Goal: Complete application form

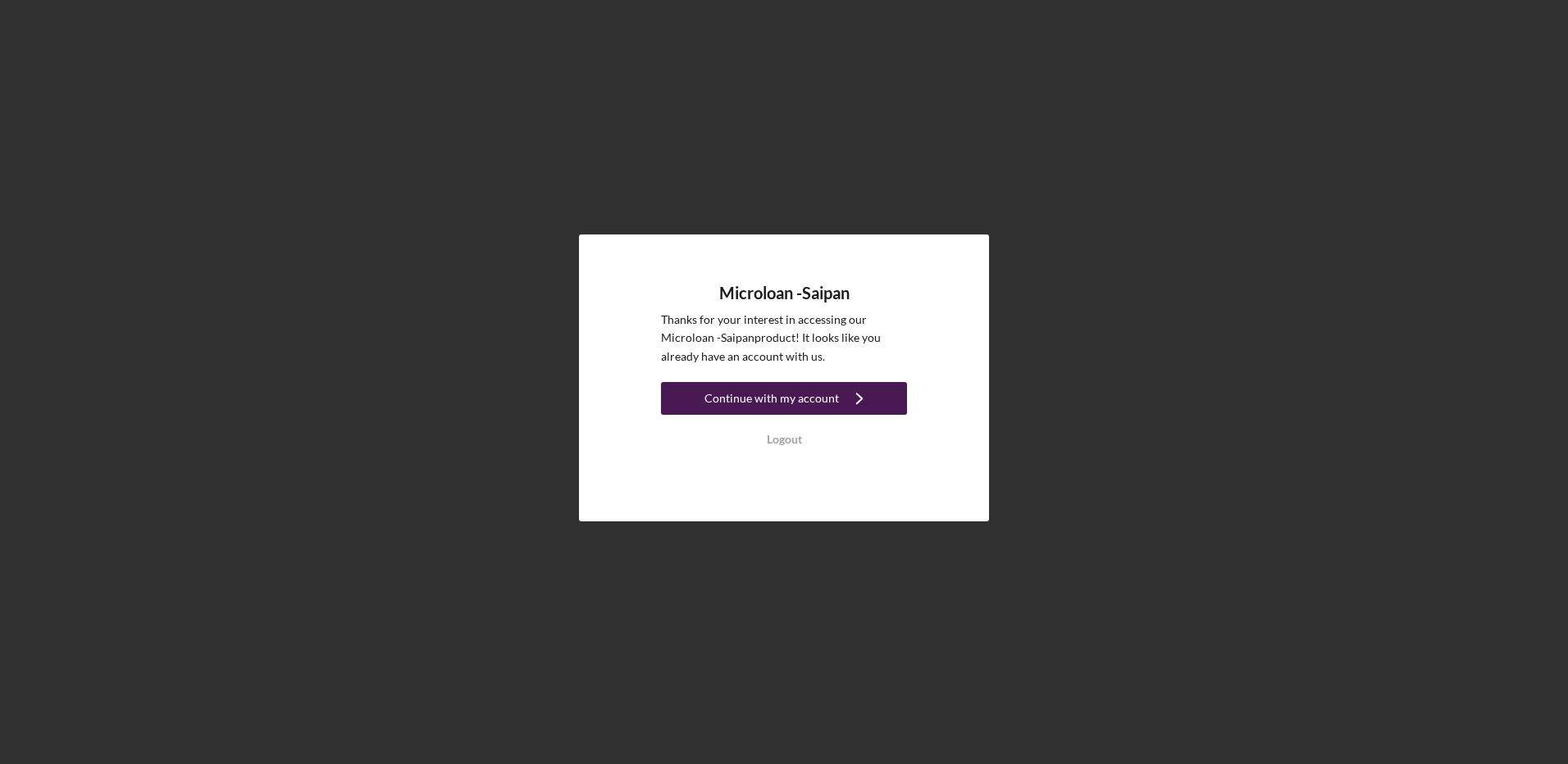
click at [824, 388] on div "Continue with my account" at bounding box center [771, 398] width 134 height 32
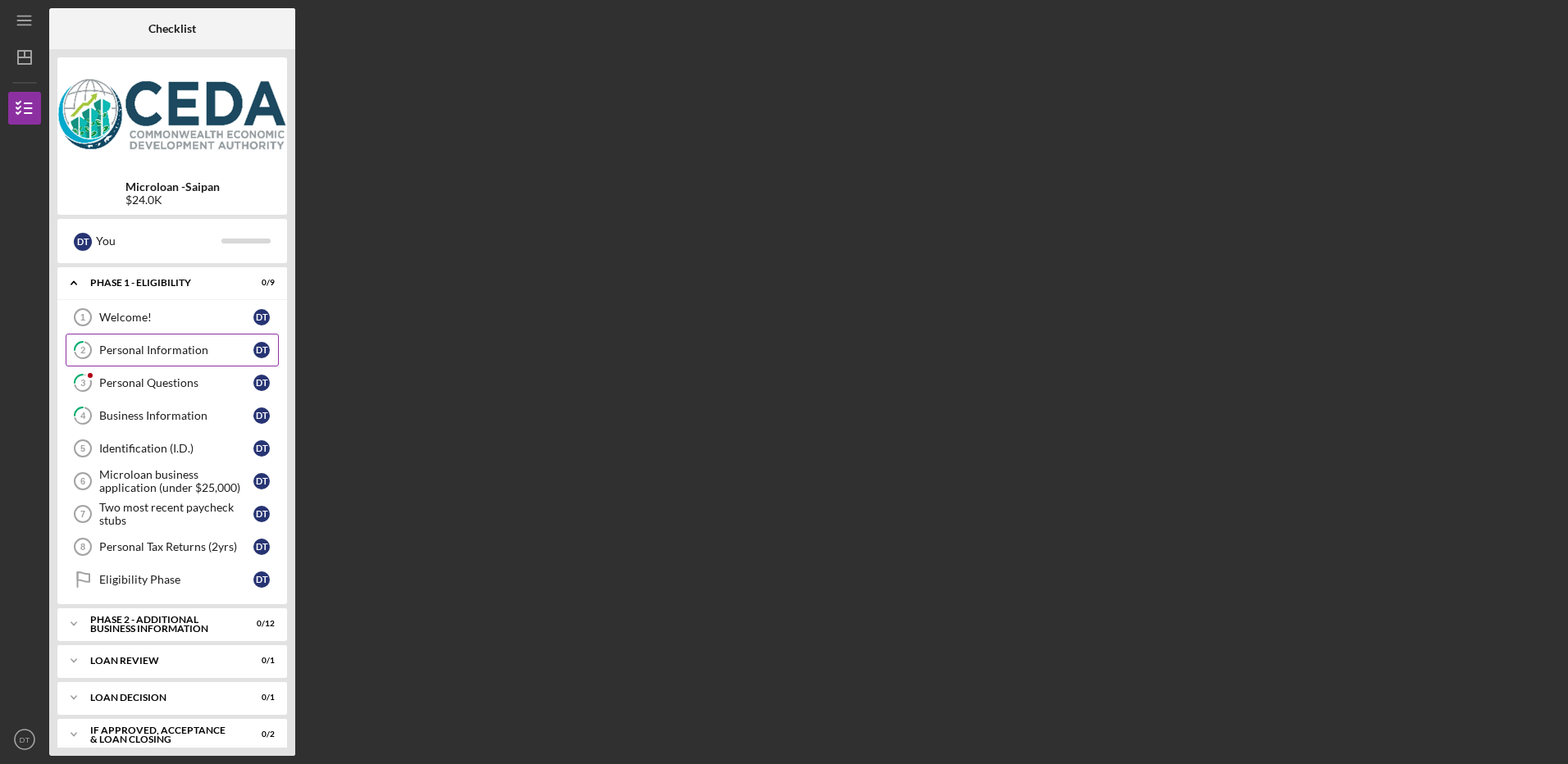
click at [169, 350] on div "Personal Information" at bounding box center [176, 349] width 154 height 13
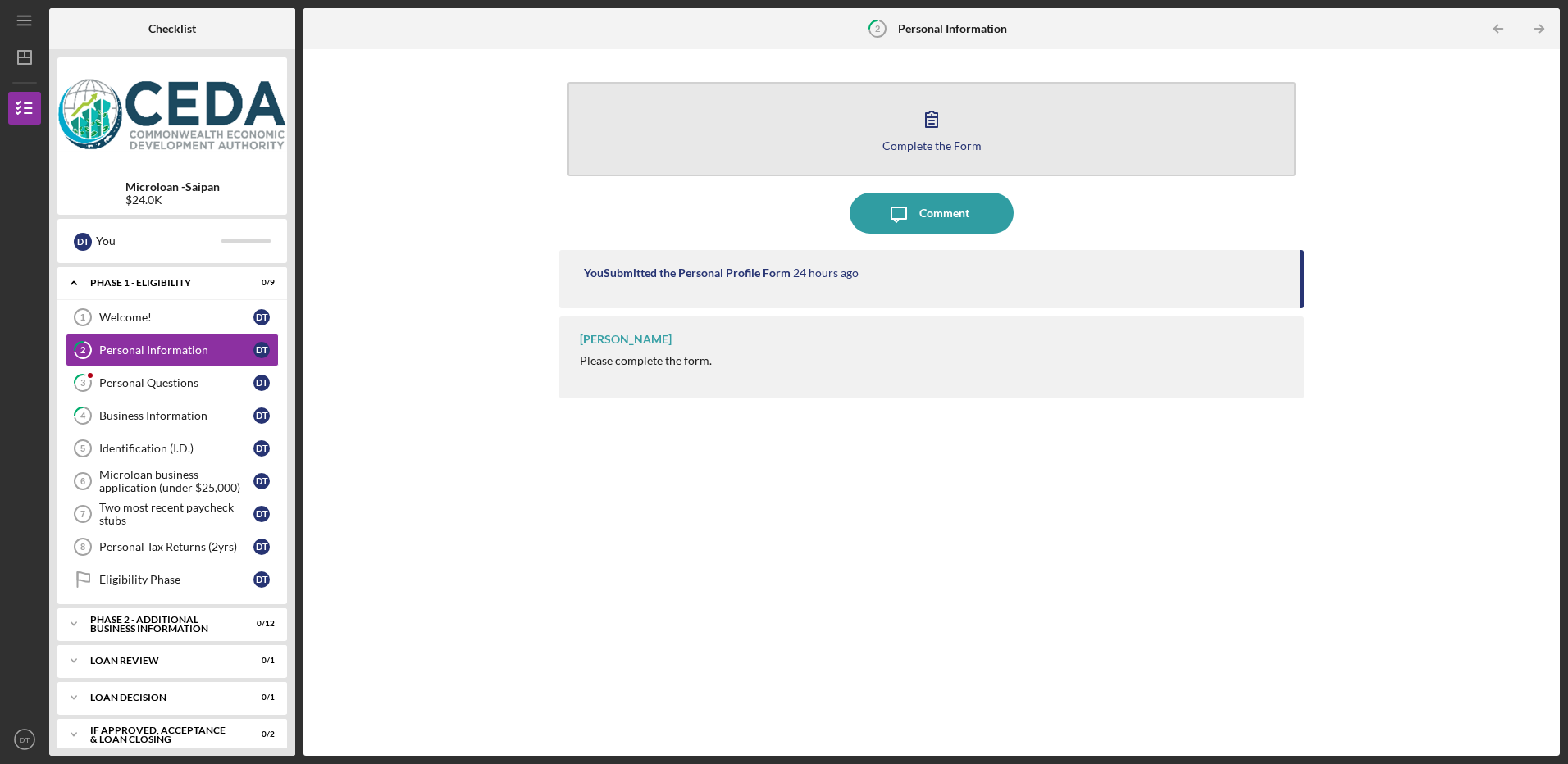
click at [913, 137] on icon "button" at bounding box center [932, 119] width 41 height 41
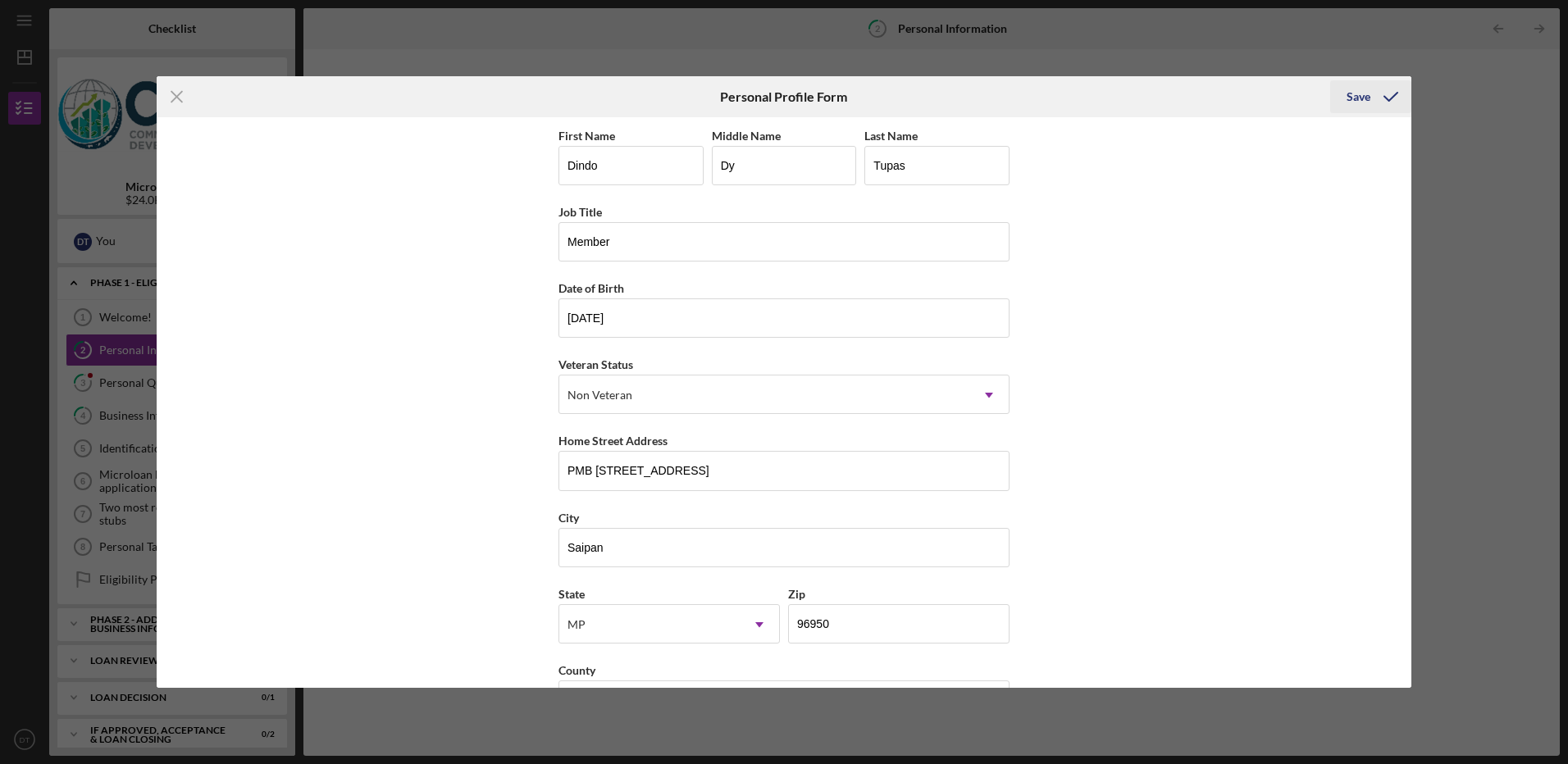
click at [1360, 98] on div "Save" at bounding box center [1358, 96] width 24 height 32
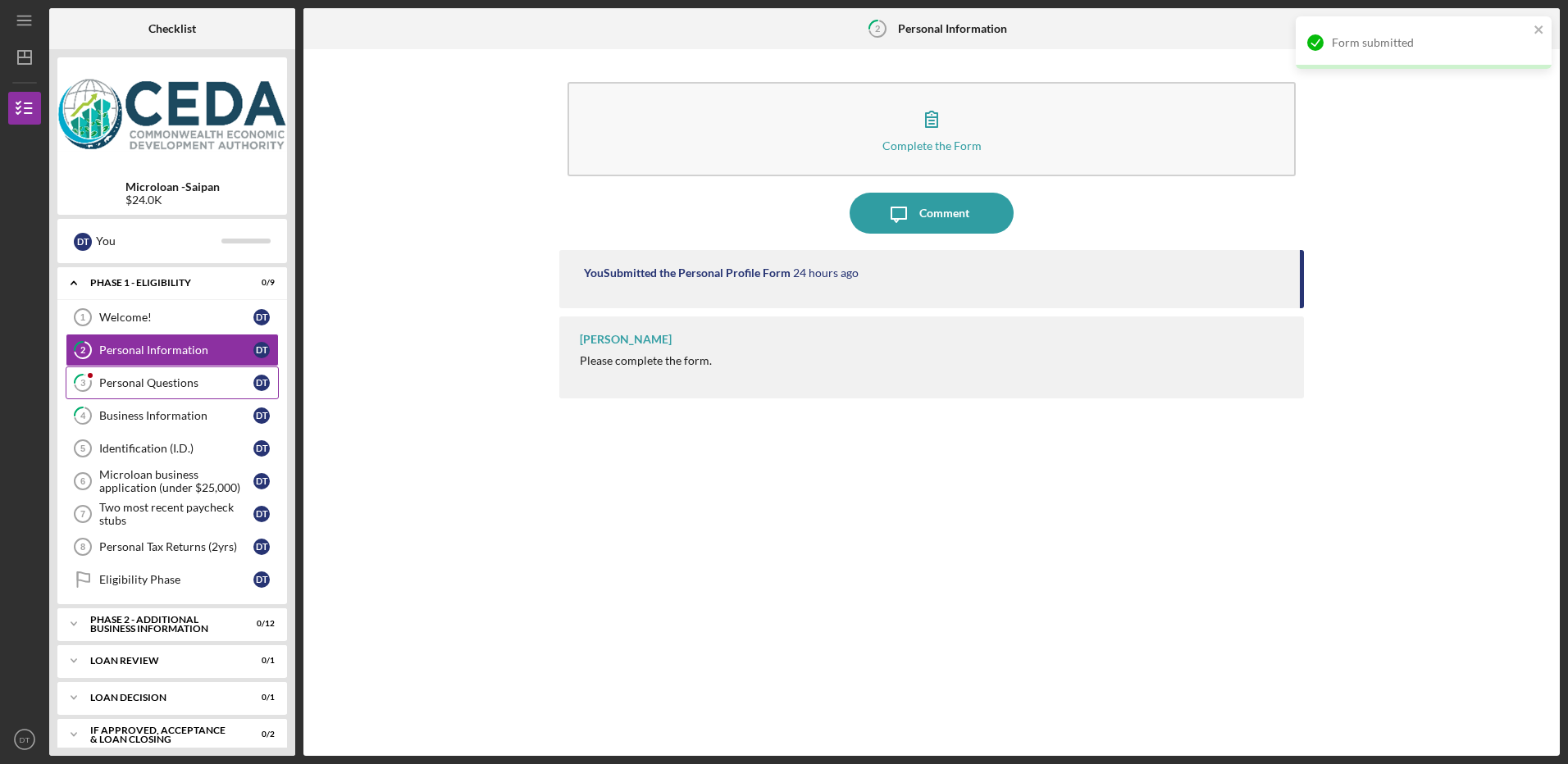
click at [169, 385] on div "Personal Questions" at bounding box center [176, 382] width 154 height 13
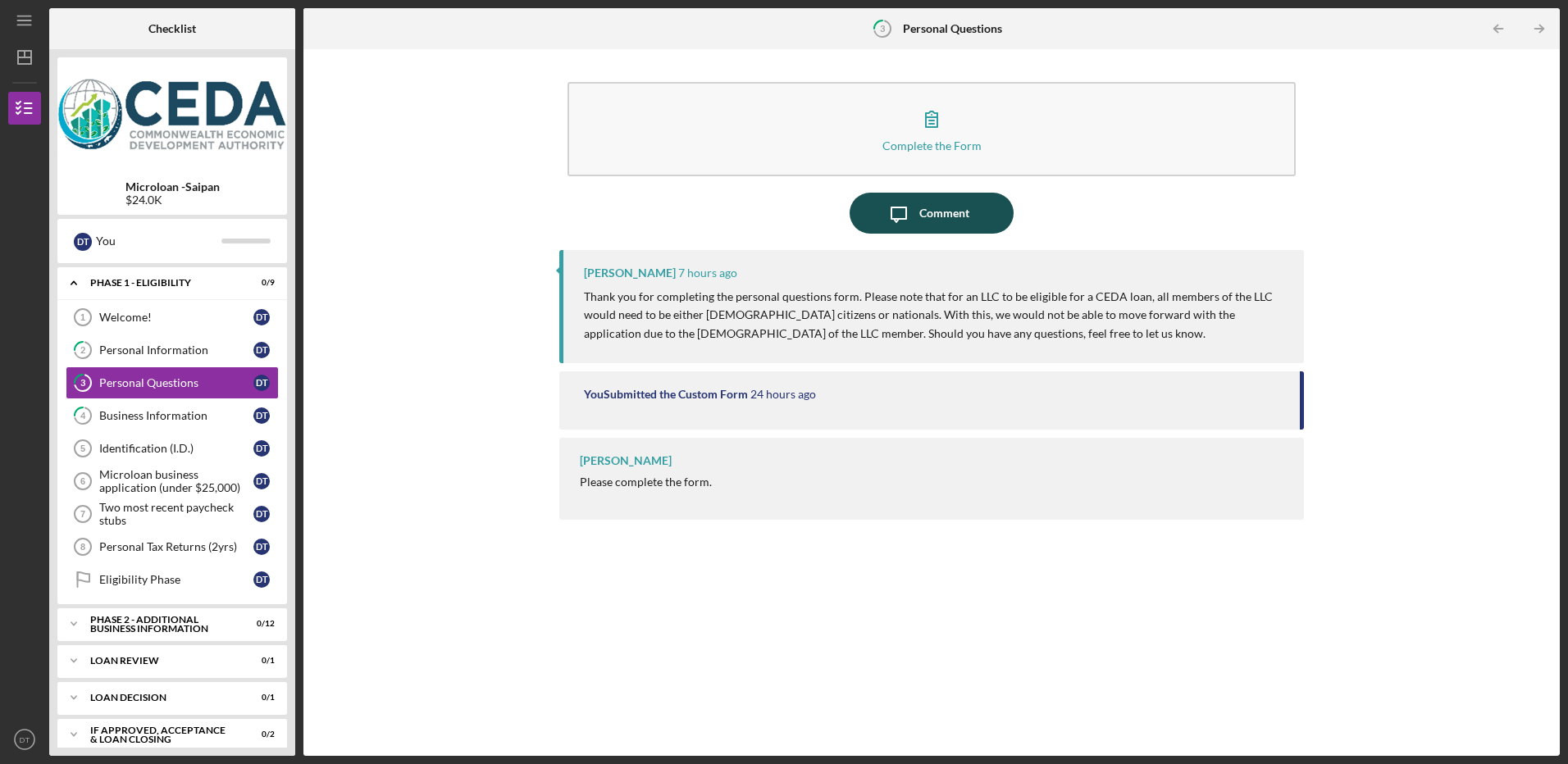
click at [956, 208] on div "Comment" at bounding box center [944, 214] width 50 height 41
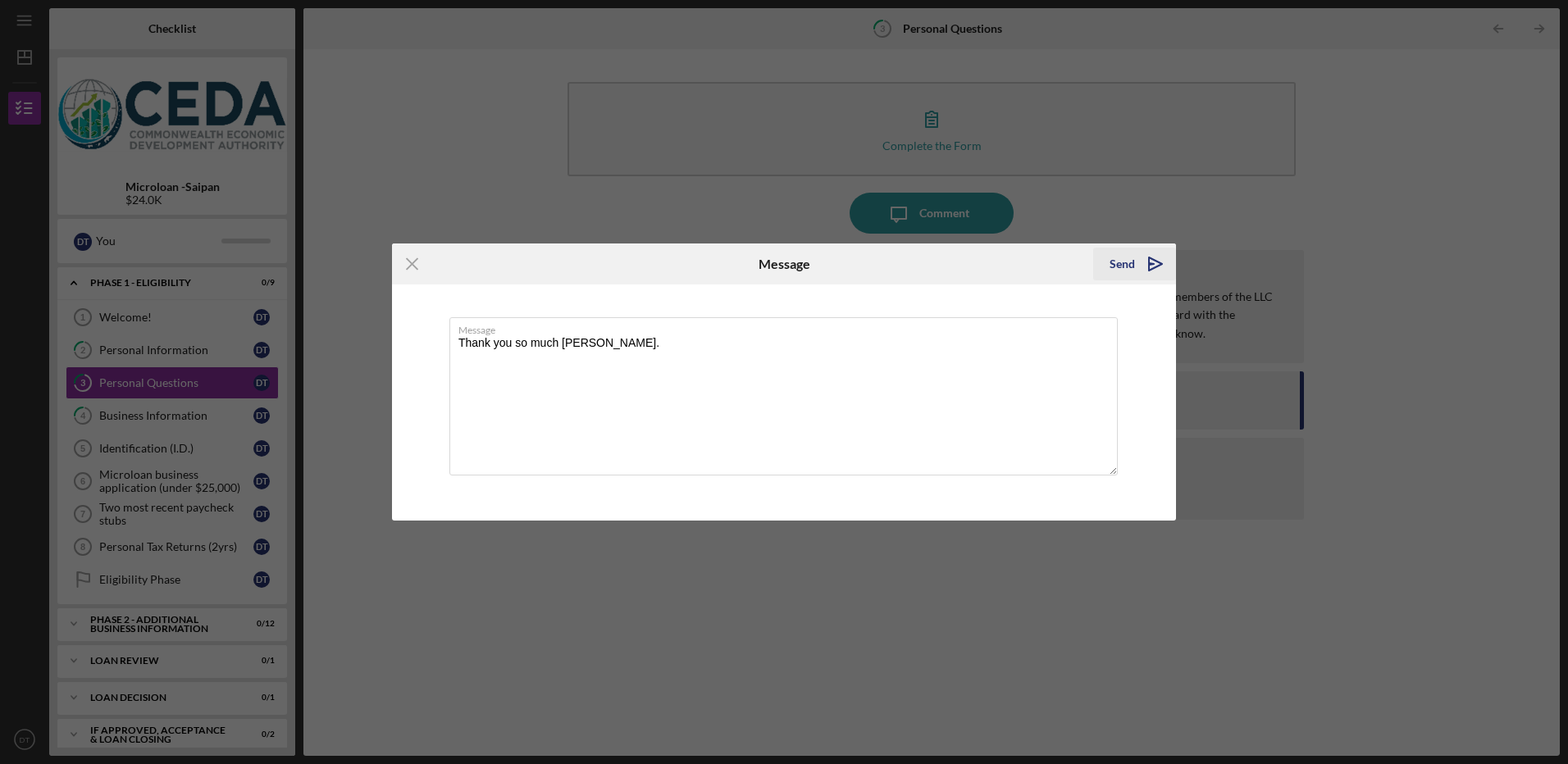
type textarea "Thank you so much [PERSON_NAME]."
click at [1153, 262] on icon "Icon/icon-invite-send" at bounding box center [1156, 264] width 41 height 41
